Goal: Task Accomplishment & Management: Manage account settings

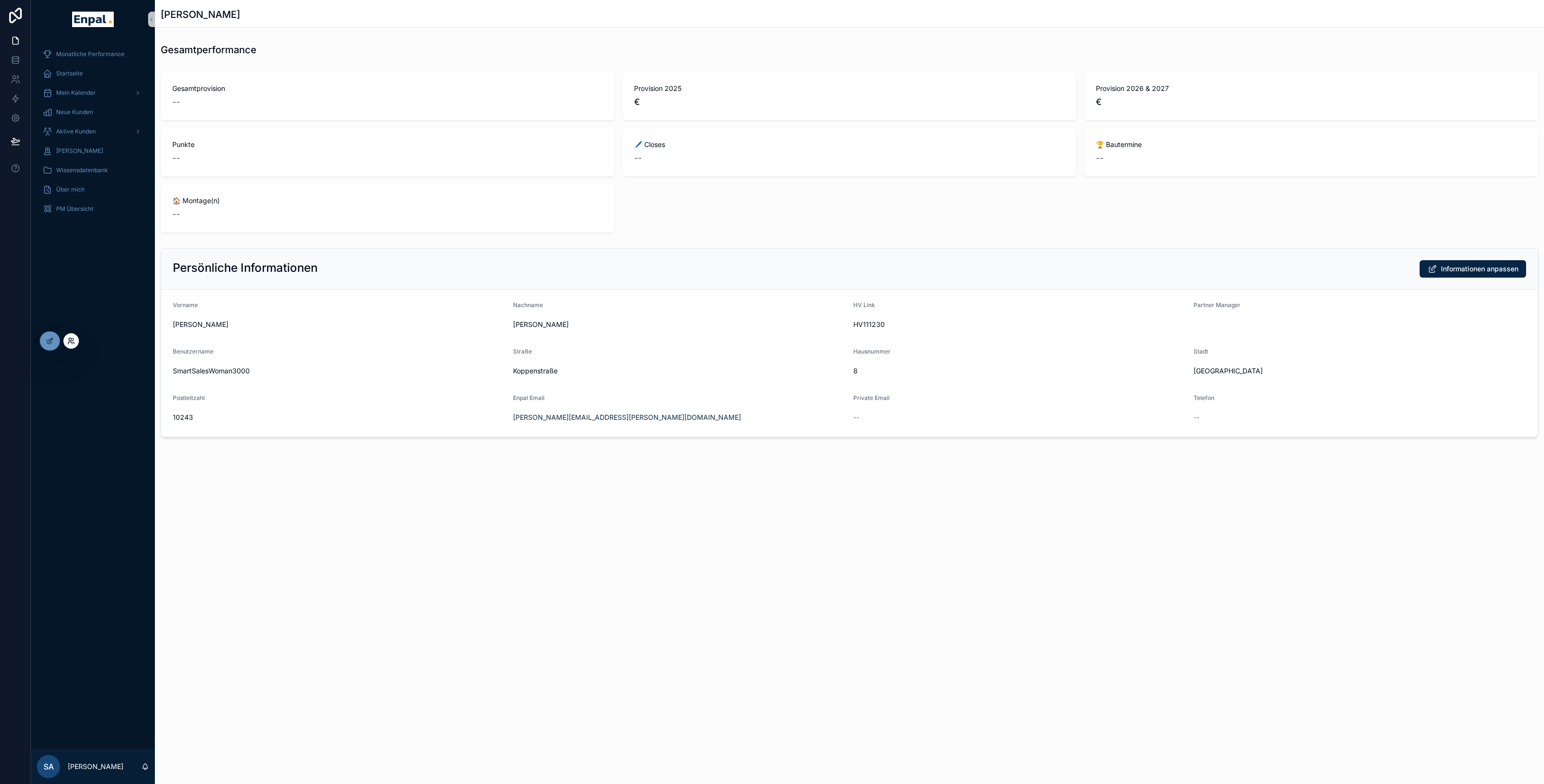
click at [71, 340] on icon at bounding box center [69, 339] width 2 height 2
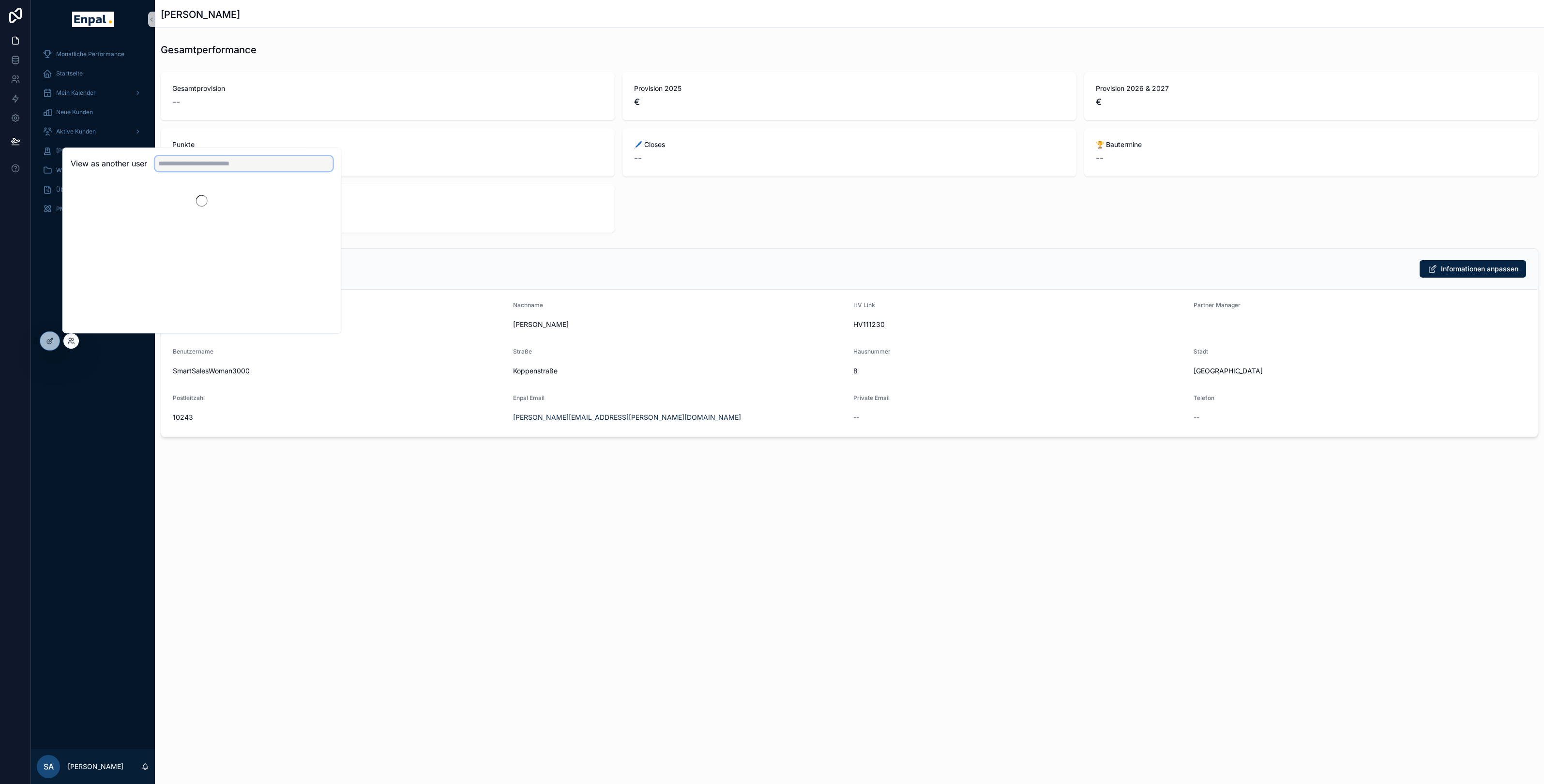
click at [188, 163] on input "text" at bounding box center [244, 163] width 178 height 16
type input "******"
click at [323, 198] on button "Select" at bounding box center [320, 198] width 25 height 14
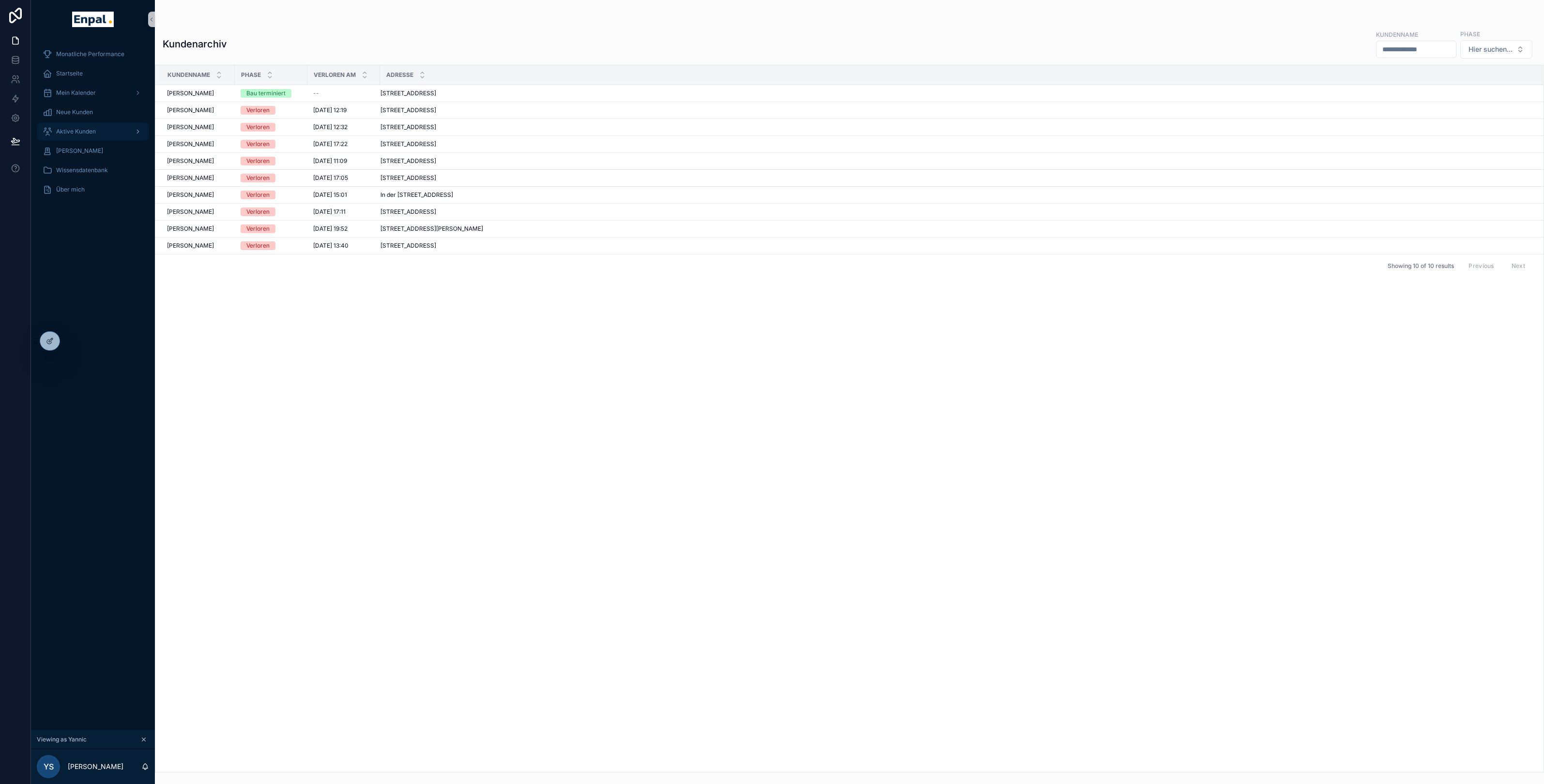
click at [78, 132] on span "Aktive Kunden" at bounding box center [76, 132] width 39 height 7
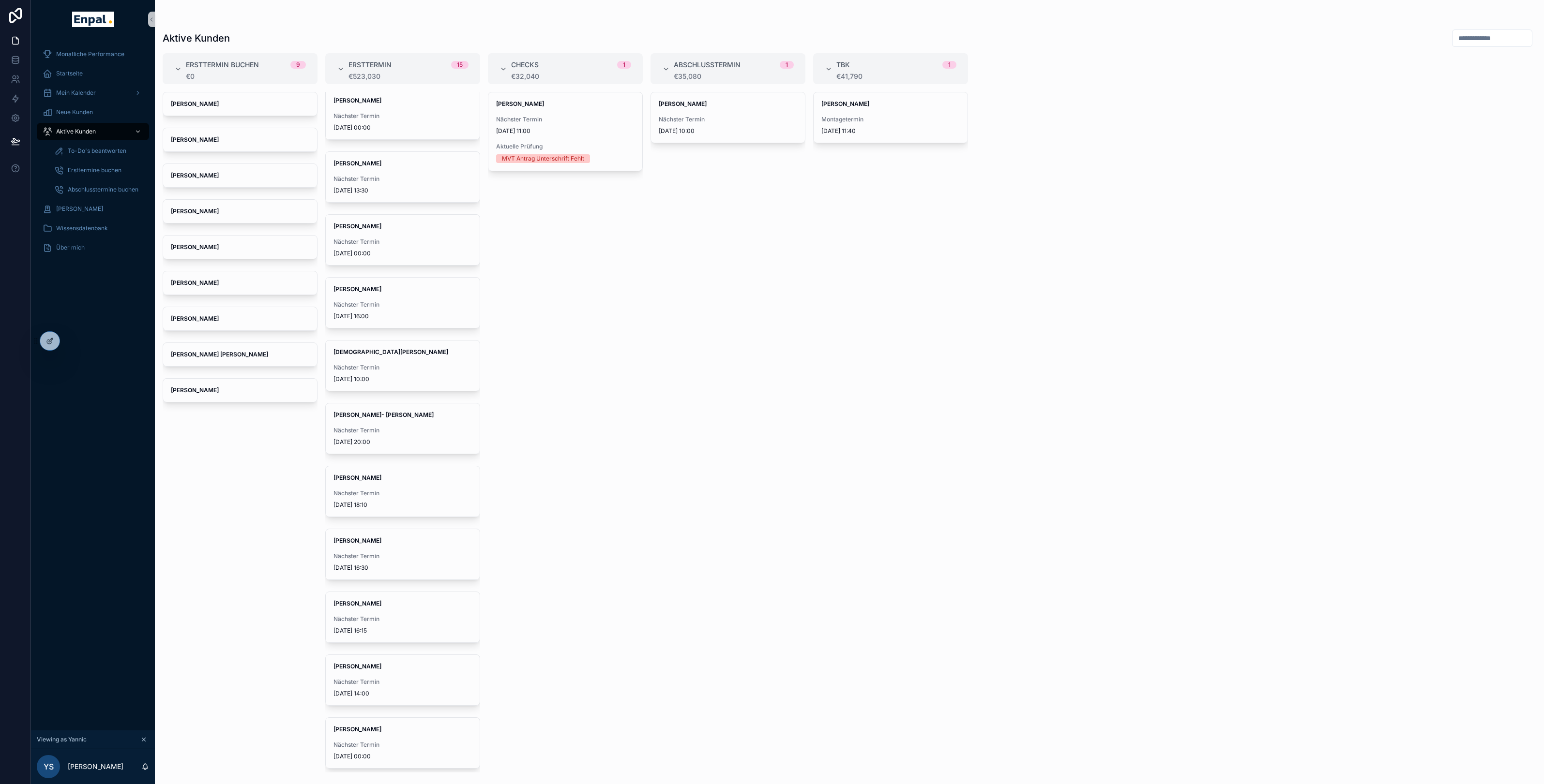
scroll to position [253, 0]
click at [408, 555] on span "Nächster Termin" at bounding box center [403, 559] width 138 height 7
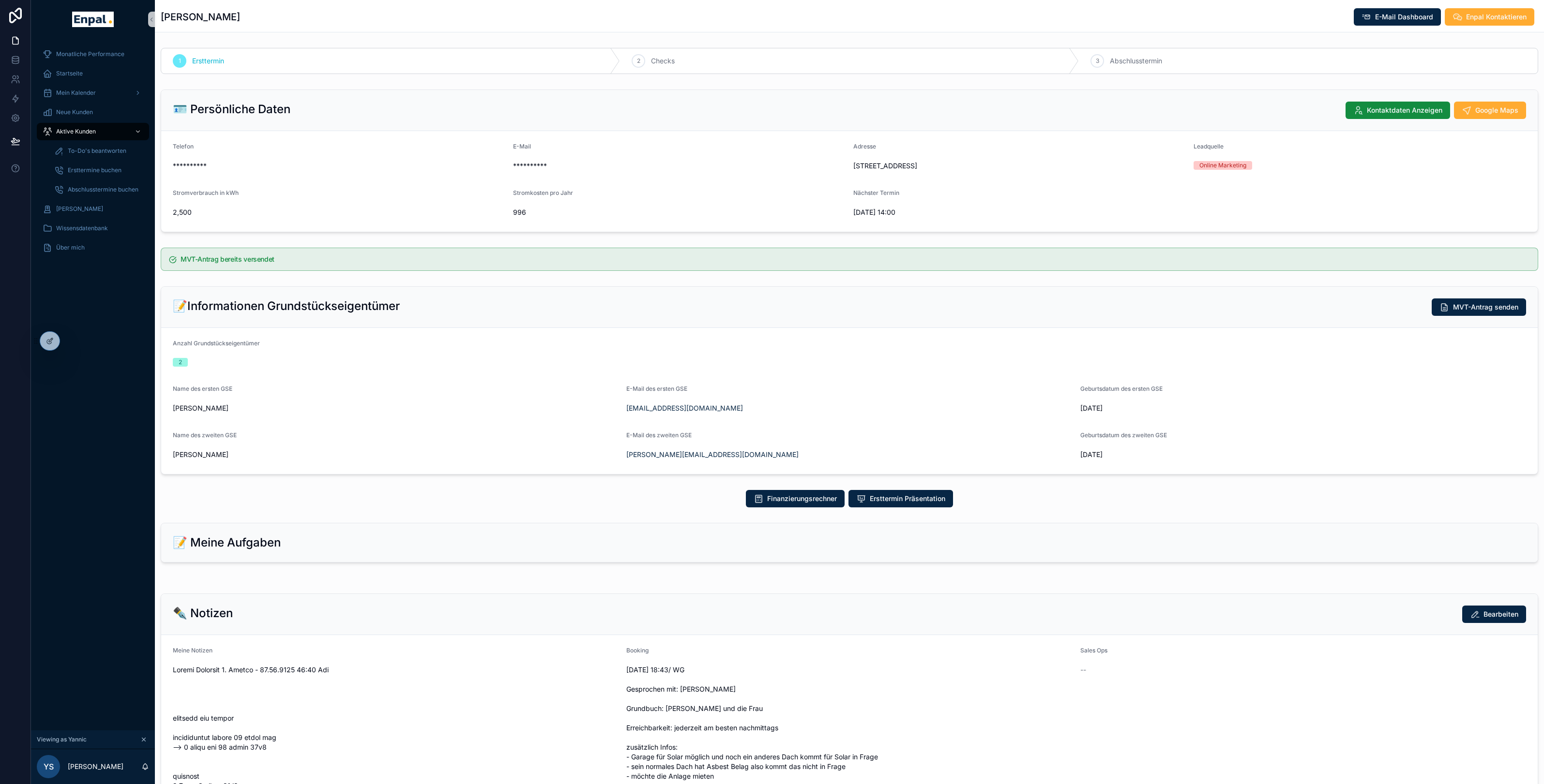
scroll to position [4, 0]
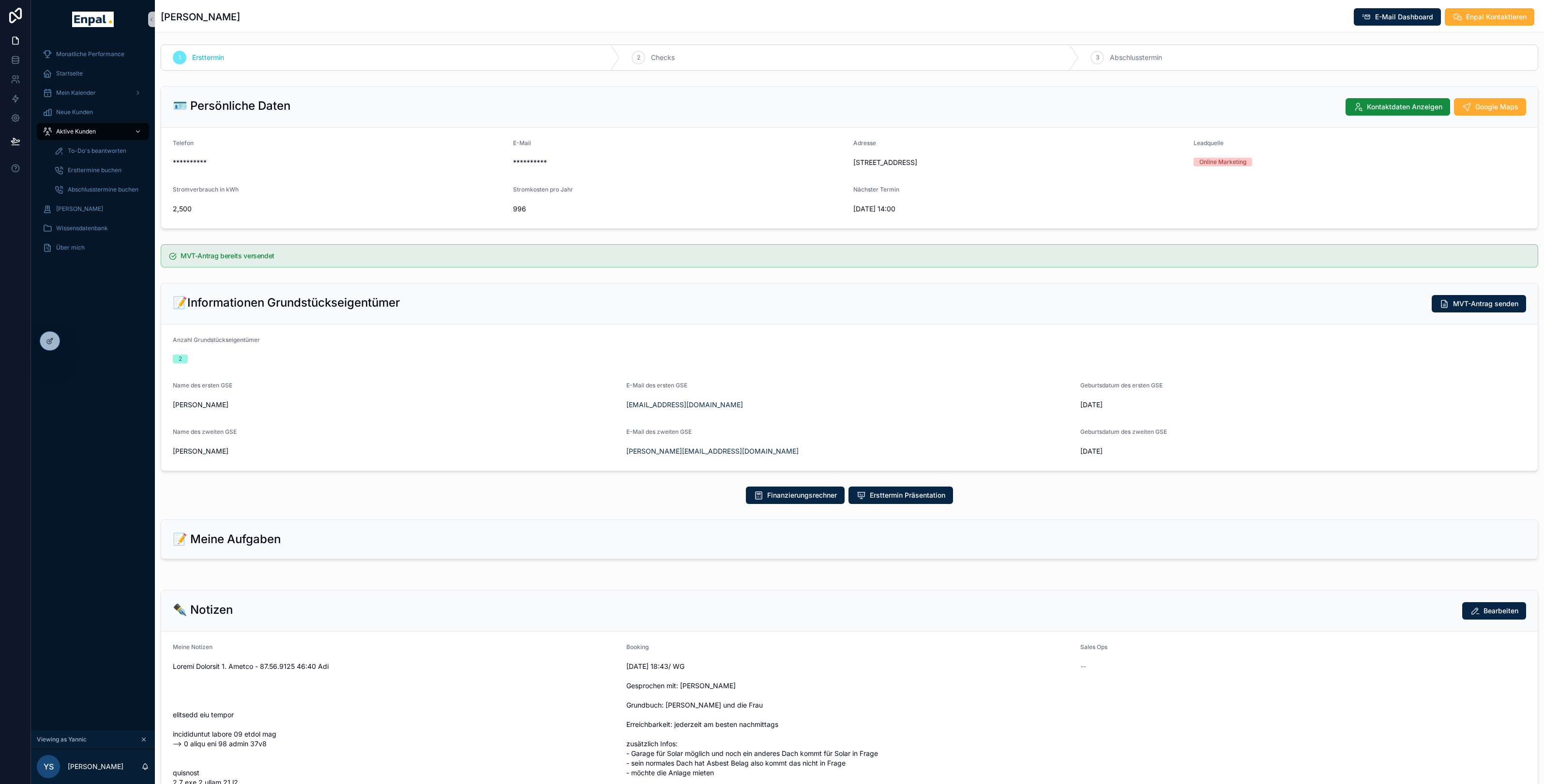
click at [389, 545] on div "📝 Meine Aufgaben" at bounding box center [849, 539] width 1353 height 16
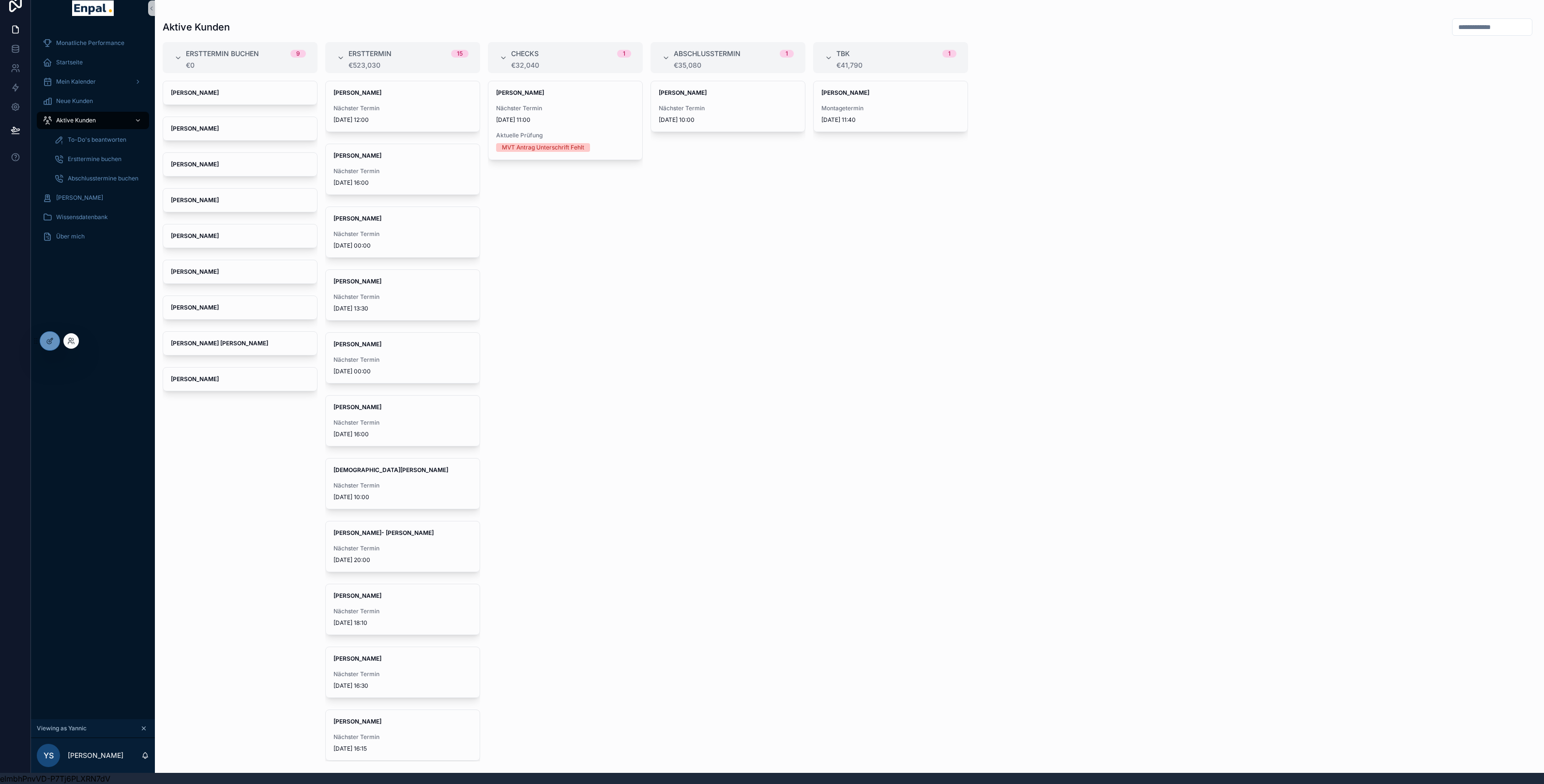
click at [66, 341] on div at bounding box center [71, 341] width 16 height 16
click at [72, 339] on icon at bounding box center [71, 341] width 7 height 7
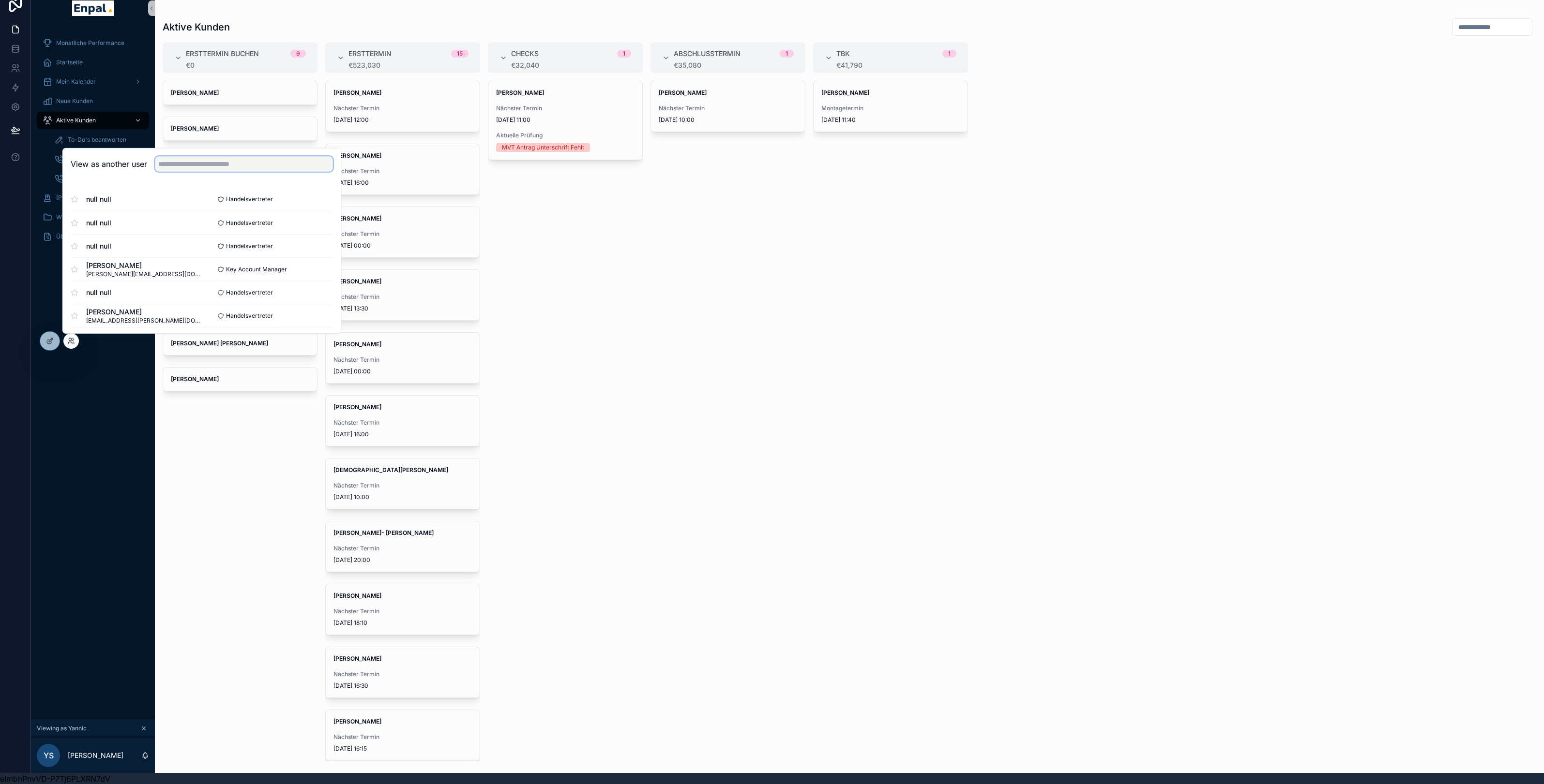
click at [189, 163] on input "text" at bounding box center [244, 163] width 178 height 16
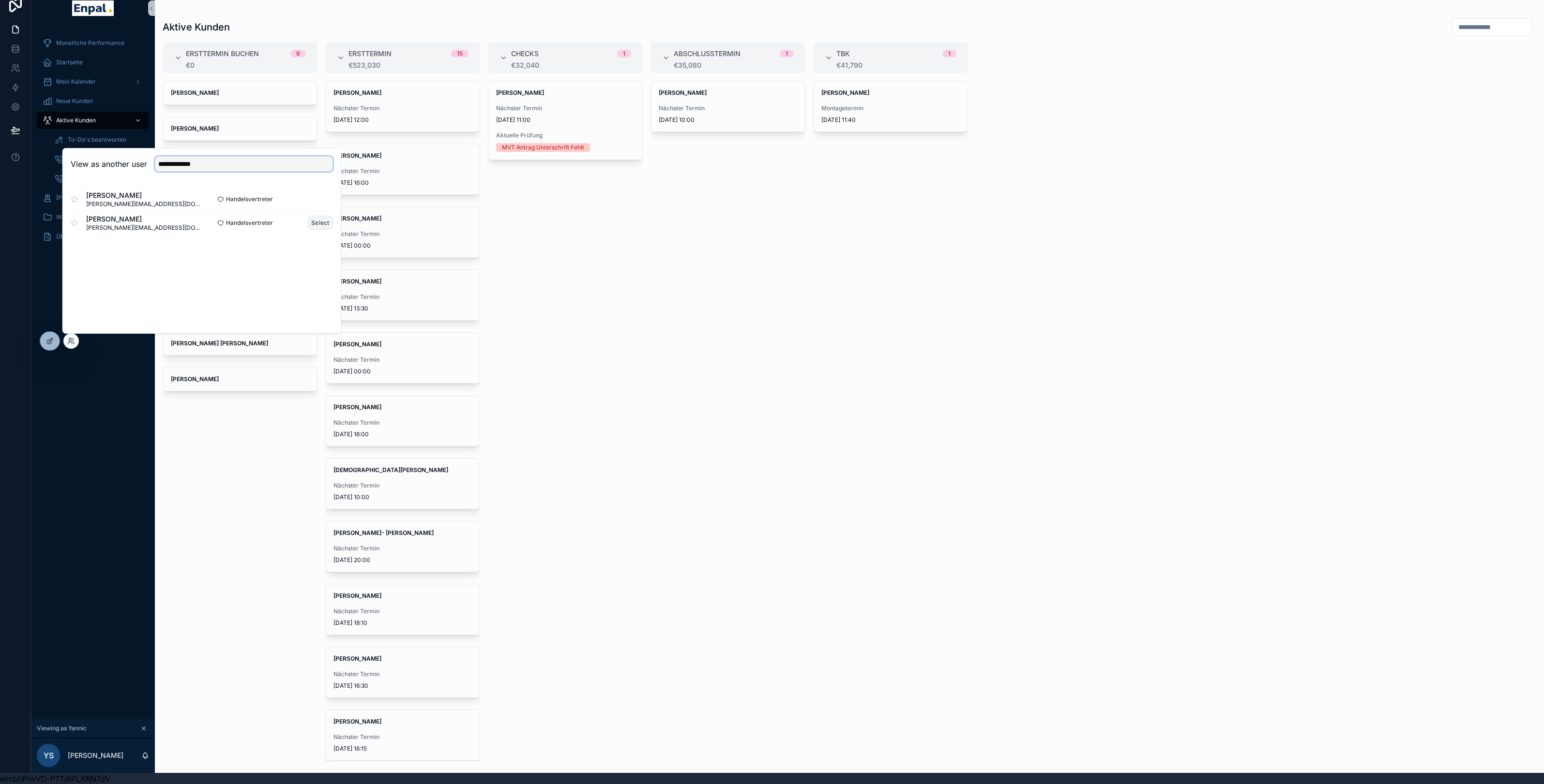
type input "**********"
click at [326, 221] on button "Select" at bounding box center [320, 222] width 25 height 14
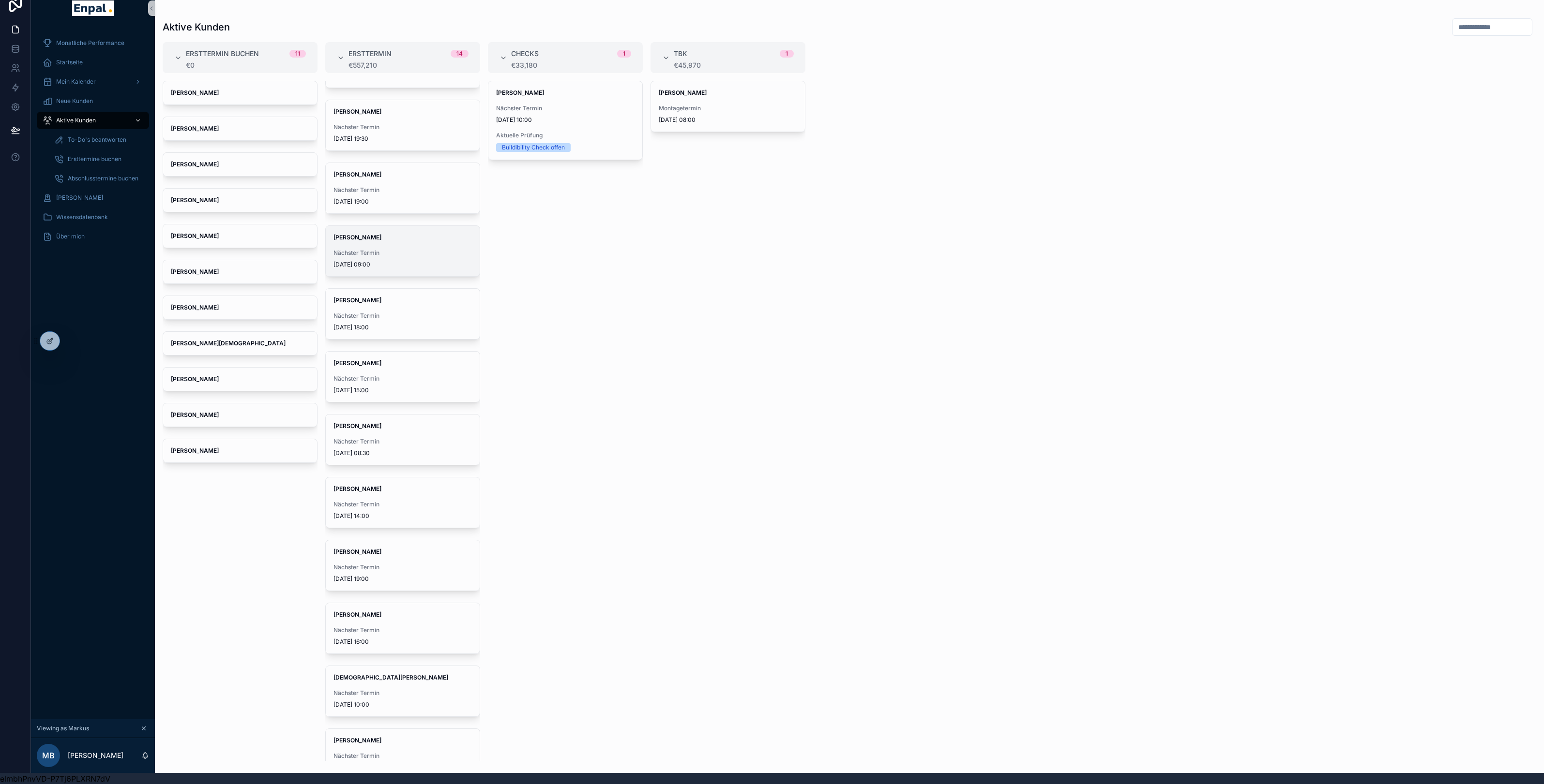
scroll to position [190, 0]
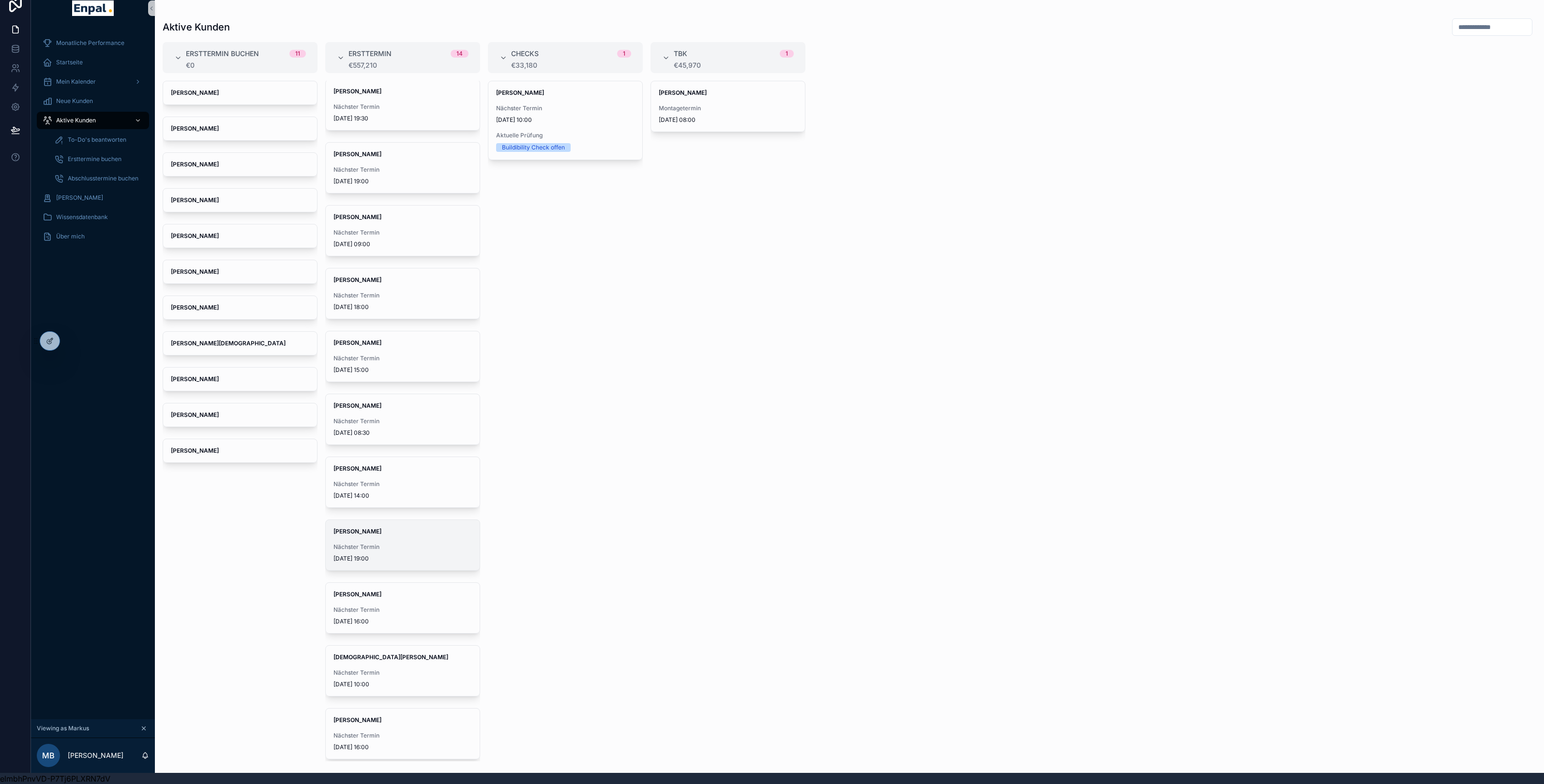
click at [392, 545] on span "Nächster Termin" at bounding box center [403, 547] width 138 height 7
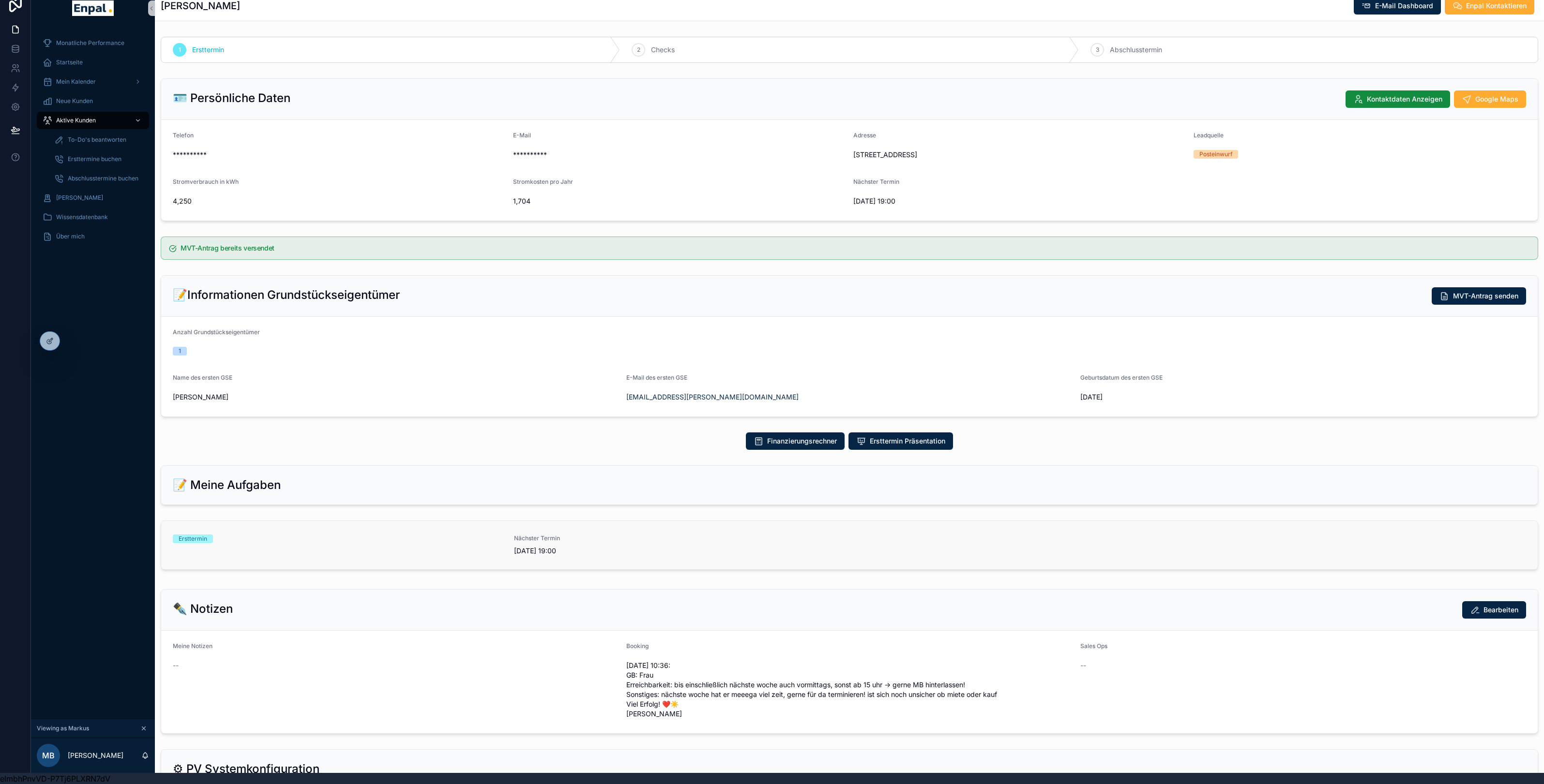
click at [321, 555] on div "Ersttermin" at bounding box center [337, 545] width 329 height 22
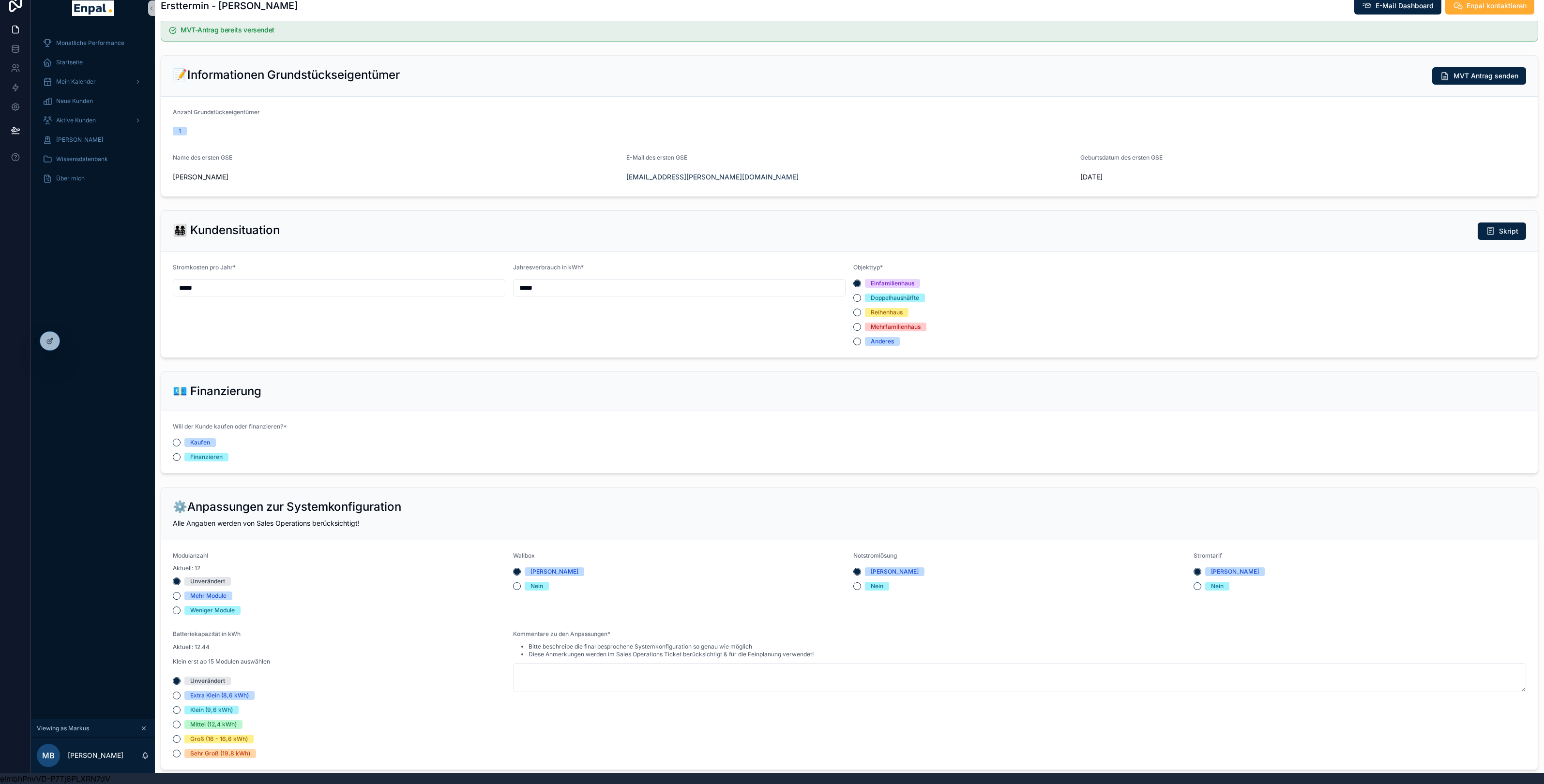
scroll to position [756, 0]
